Goal: Information Seeking & Learning: Understand process/instructions

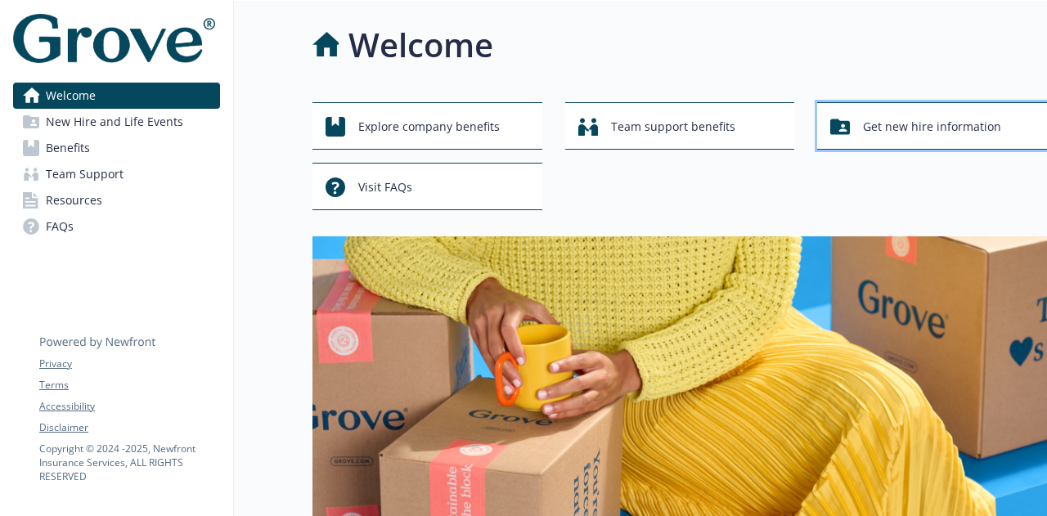
click at [869, 109] on button "Get new hire information" at bounding box center [932, 125] width 230 height 47
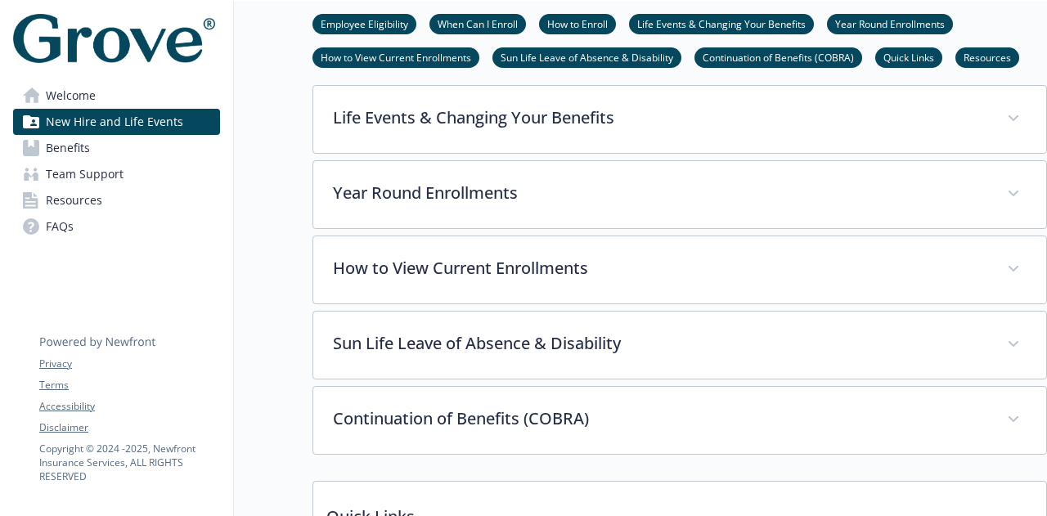
scroll to position [751, 0]
click at [133, 195] on link "Resources" at bounding box center [116, 200] width 207 height 26
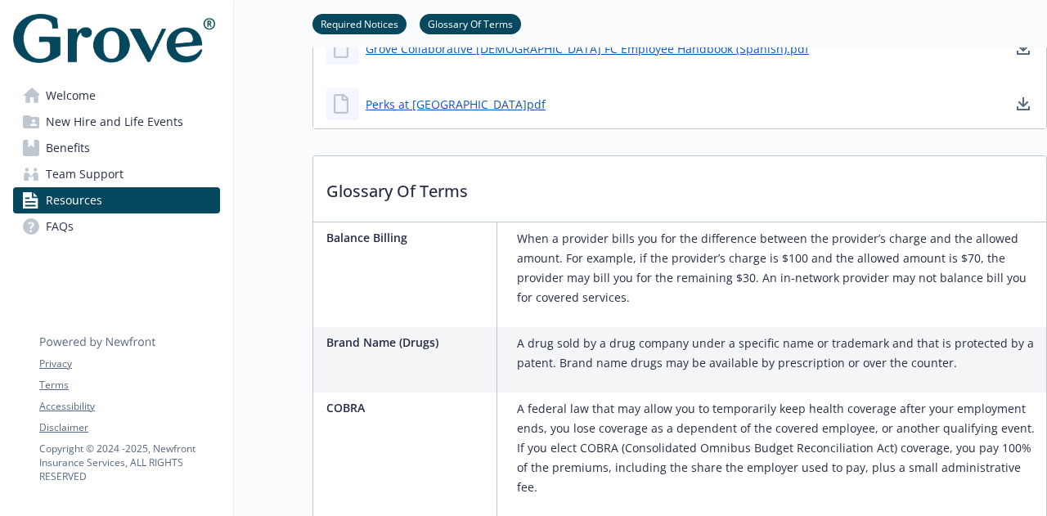
scroll to position [1646, 0]
